Goal: Task Accomplishment & Management: Complete application form

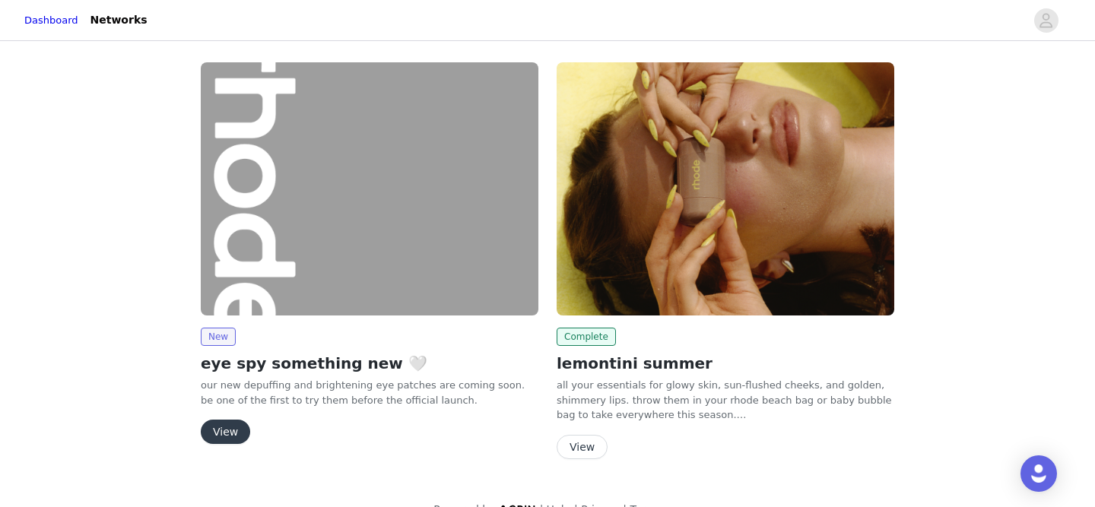
scroll to position [28, 0]
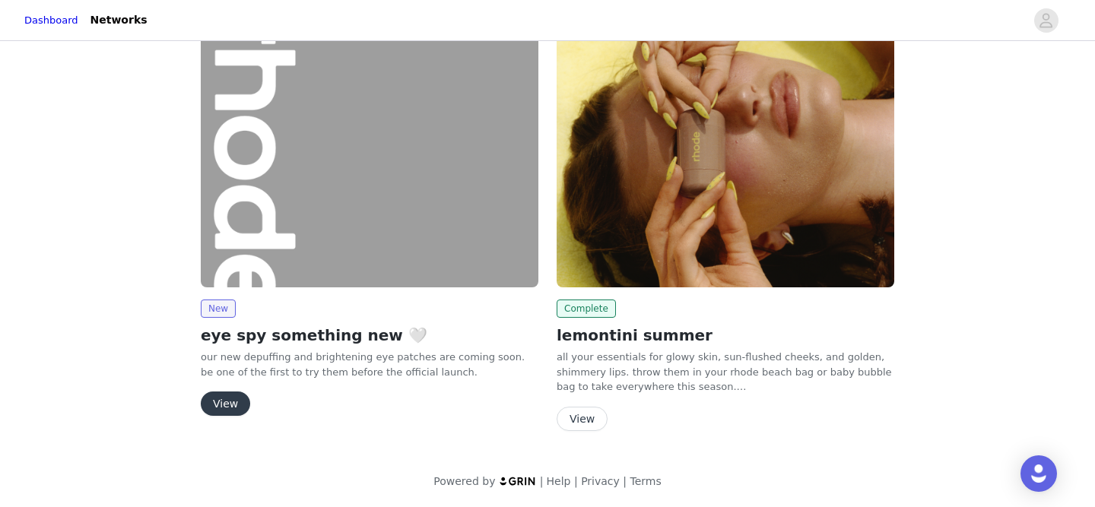
click at [229, 405] on button "View" at bounding box center [225, 403] width 49 height 24
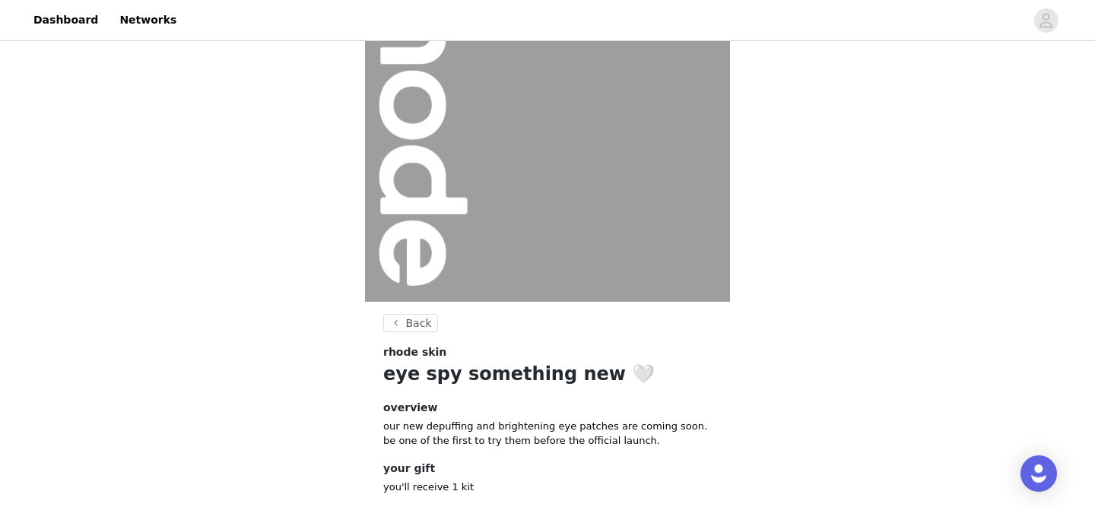
scroll to position [198, 0]
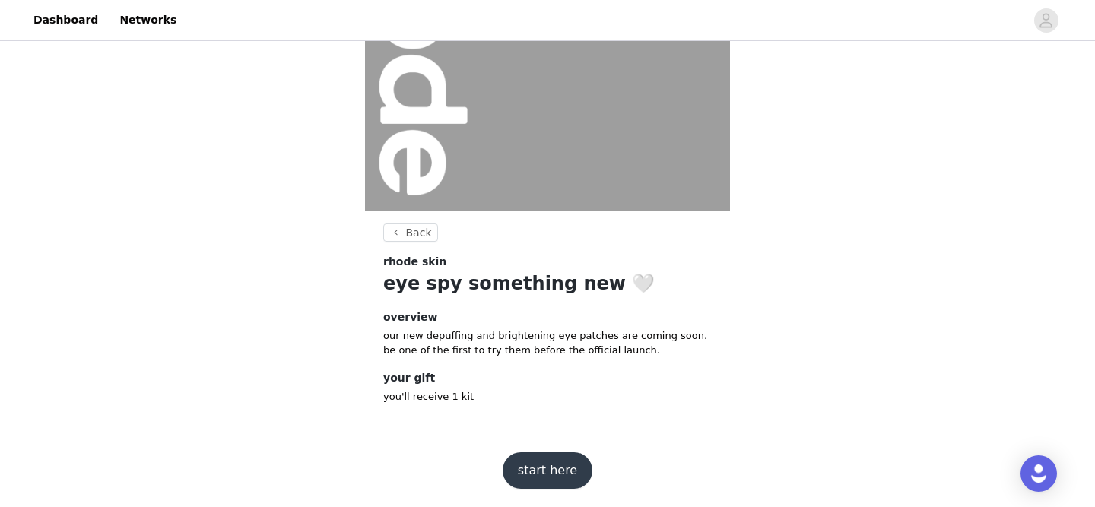
click at [542, 472] on button "start here" at bounding box center [547, 470] width 90 height 36
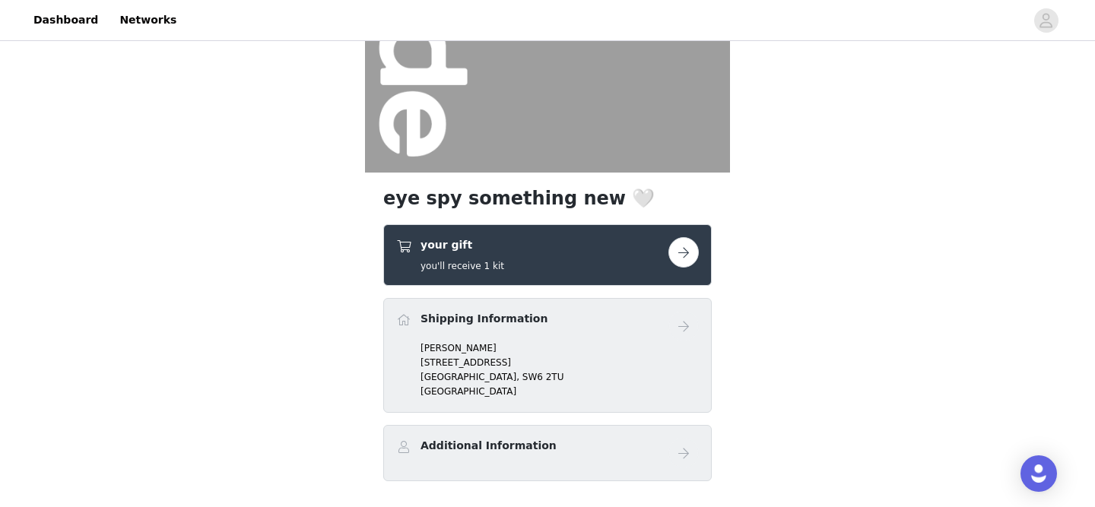
scroll to position [339, 0]
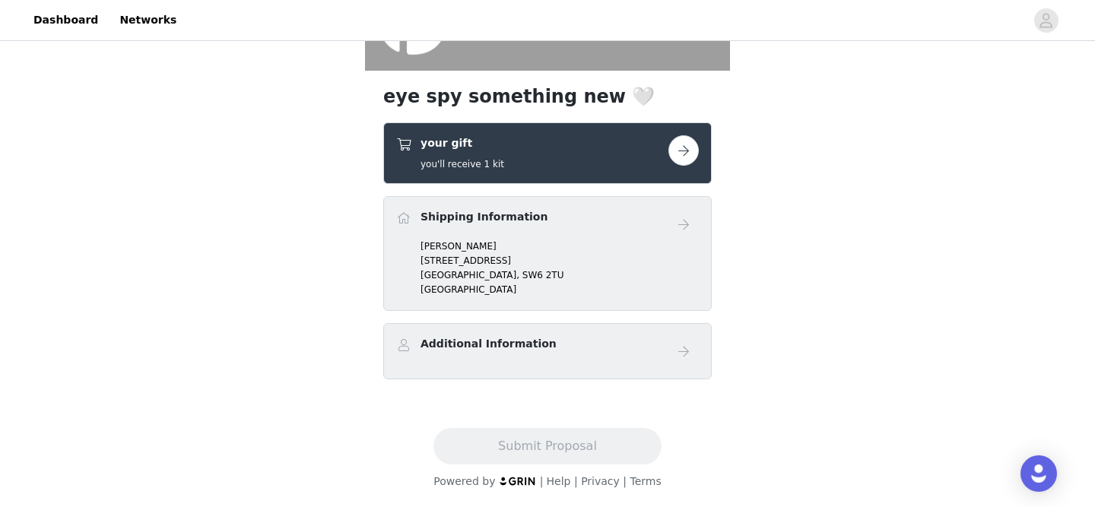
click at [494, 217] on h4 "Shipping Information" at bounding box center [483, 217] width 127 height 16
click at [677, 144] on button "button" at bounding box center [683, 150] width 30 height 30
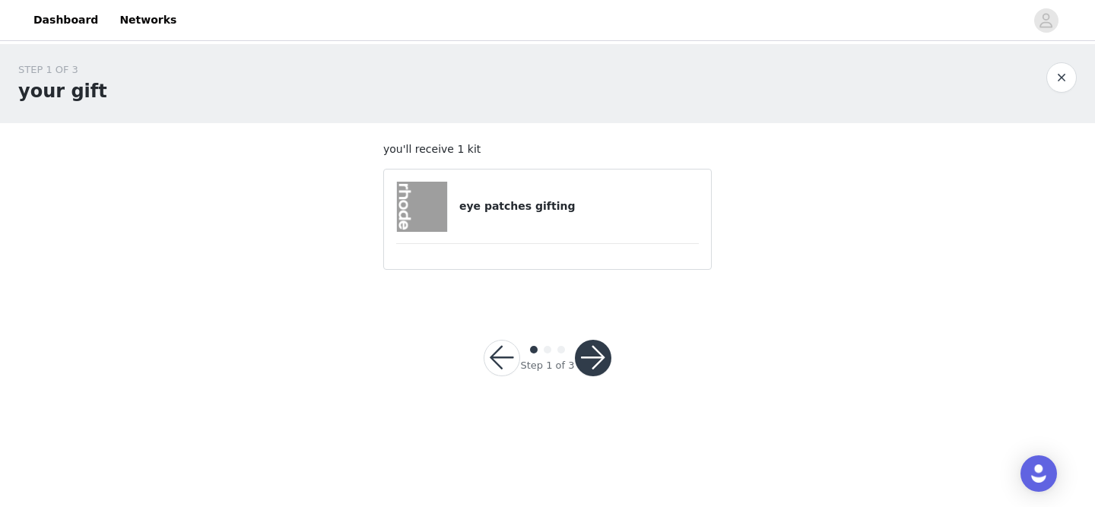
click at [595, 361] on button "button" at bounding box center [593, 358] width 36 height 36
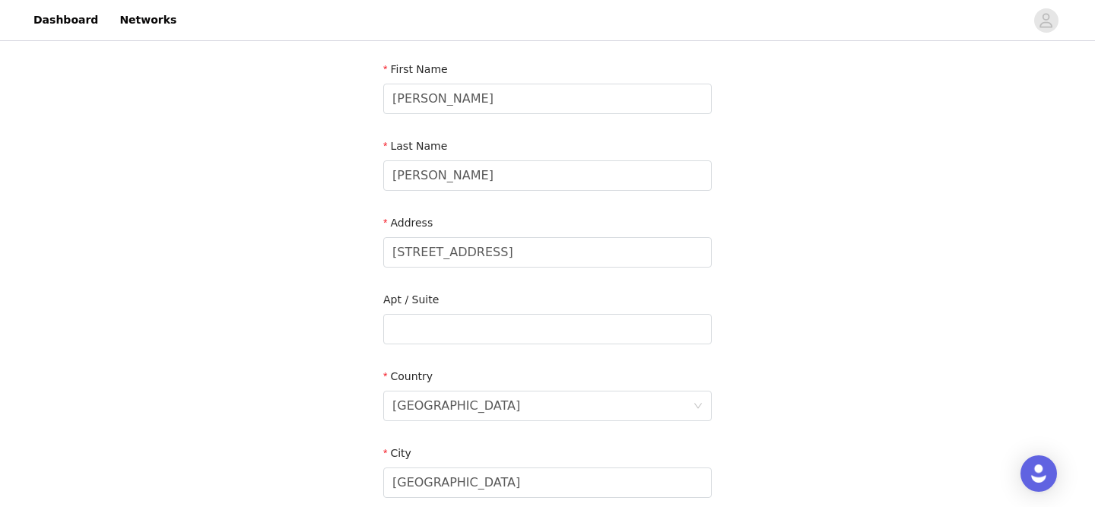
scroll to position [157, 0]
